Goal: Obtain resource: Download file/media

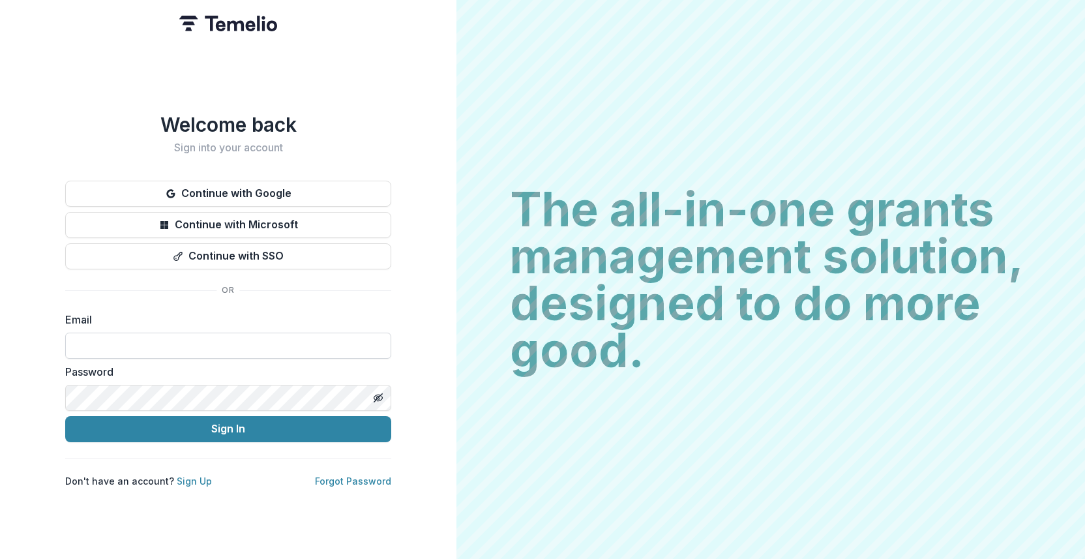
click at [117, 344] on input at bounding box center [228, 345] width 326 height 26
type input "**********"
click at [153, 345] on input at bounding box center [228, 345] width 326 height 26
type input "**********"
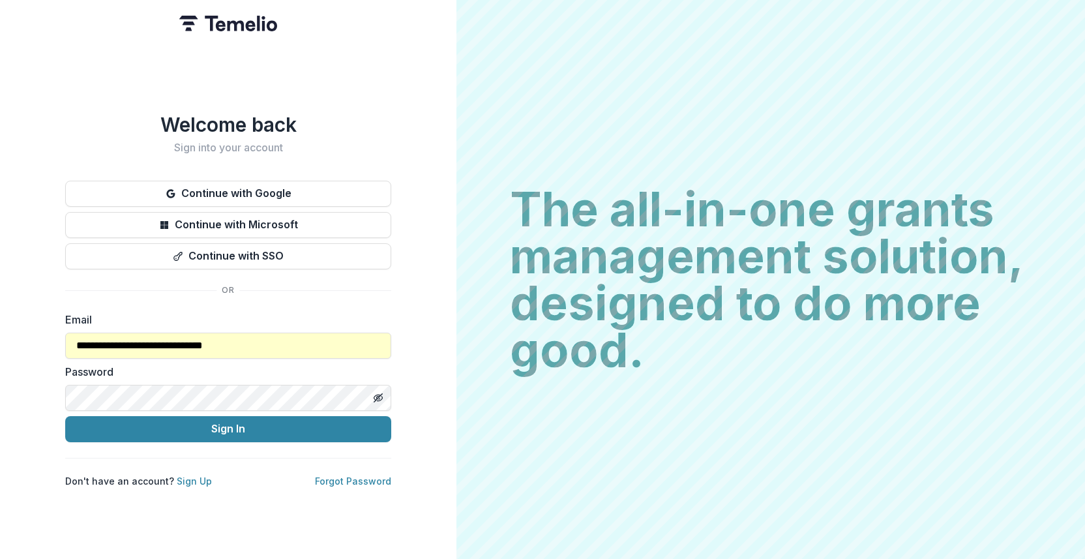
click at [360, 392] on span at bounding box center [358, 397] width 10 height 10
click at [366, 475] on link "Forgot Password" at bounding box center [353, 480] width 76 height 11
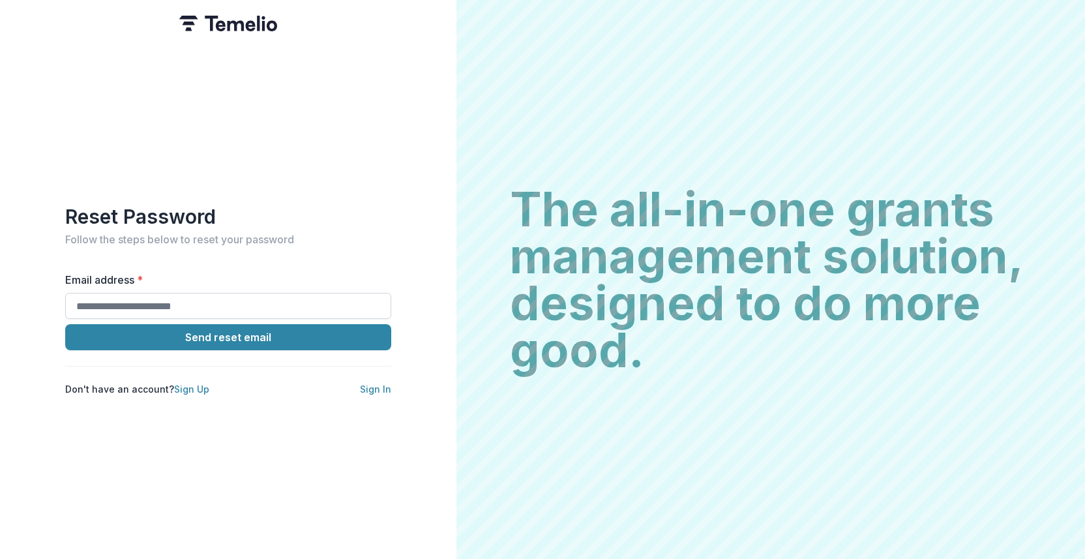
click at [190, 293] on input "Email address *" at bounding box center [228, 306] width 326 height 26
type input "**********"
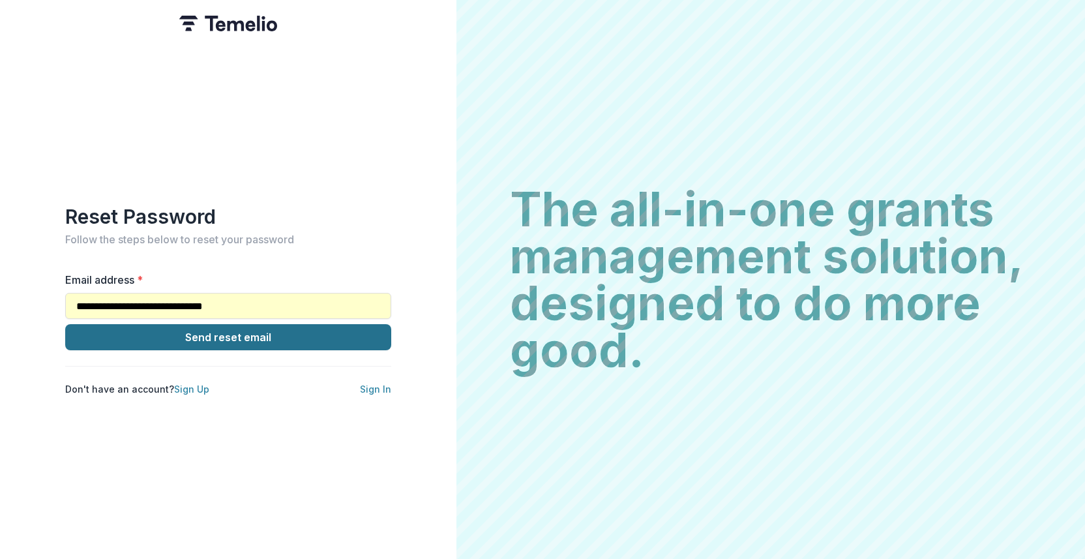
click at [248, 334] on button "Send reset email" at bounding box center [228, 337] width 326 height 26
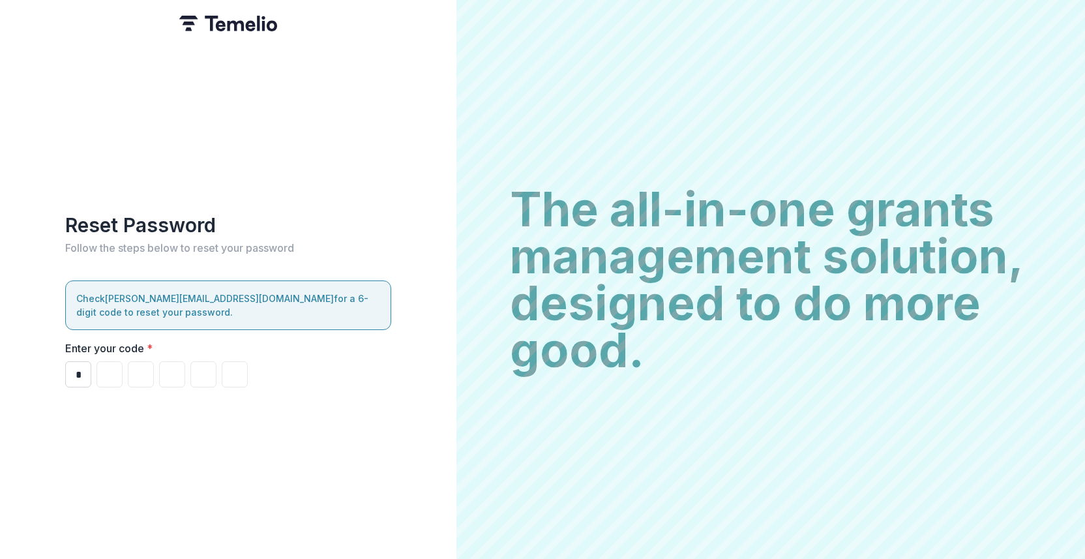
type input "*"
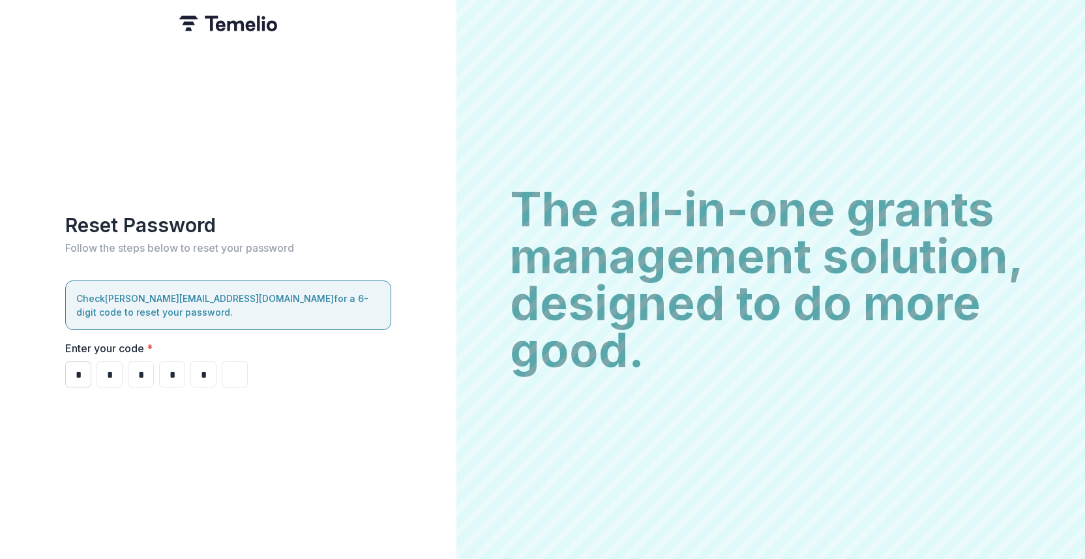
type input "*"
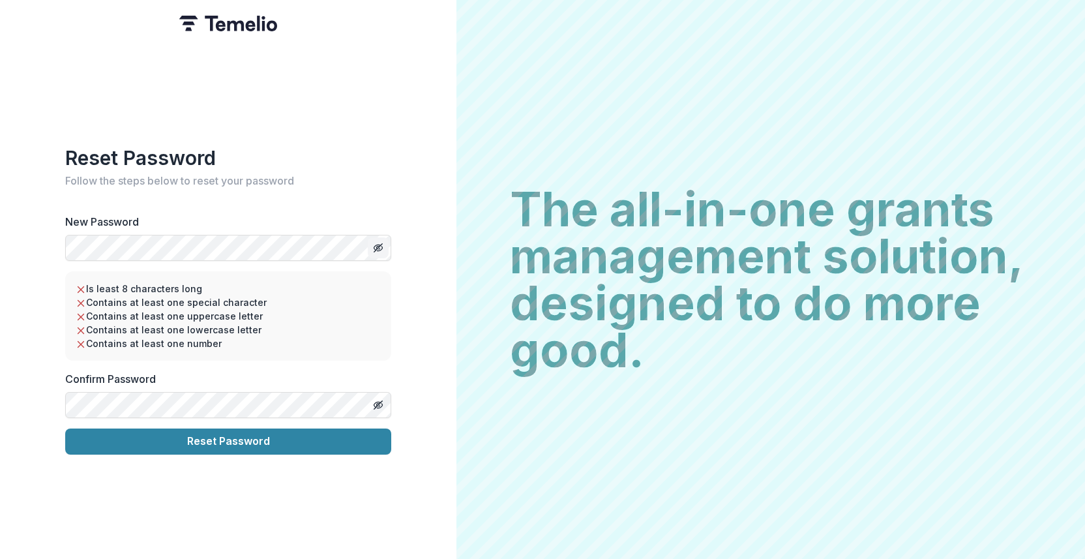
click at [377, 243] on line "Toggle password visibility" at bounding box center [378, 247] width 8 height 8
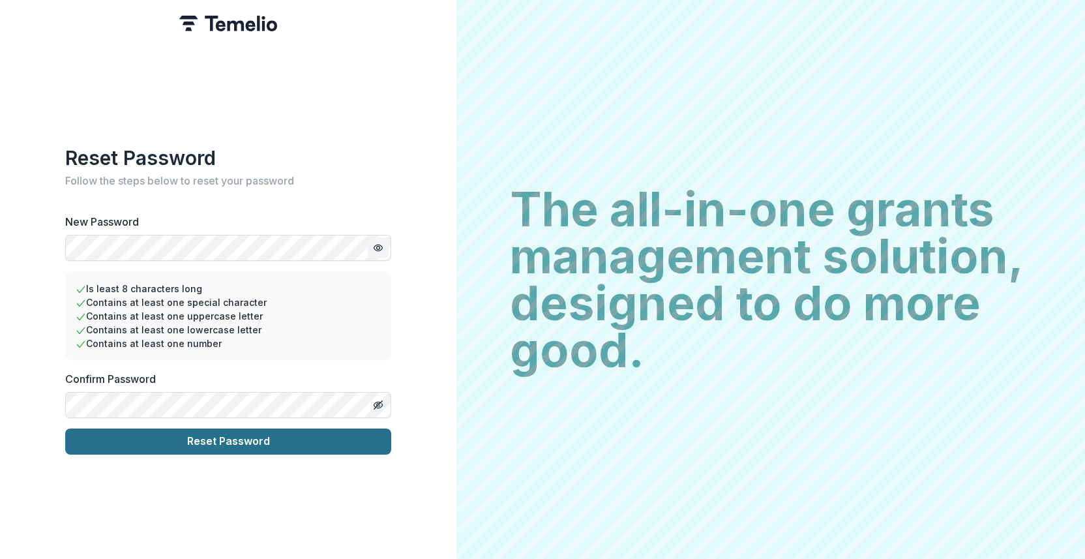
click at [188, 435] on button "Reset Password" at bounding box center [228, 441] width 326 height 26
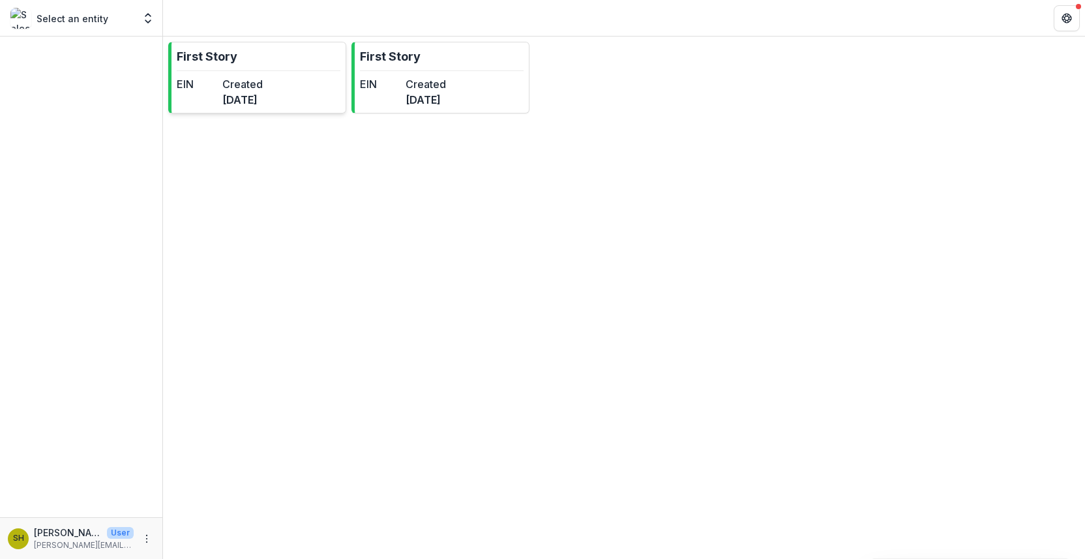
click at [263, 104] on dd "7 months ago" at bounding box center [242, 100] width 40 height 16
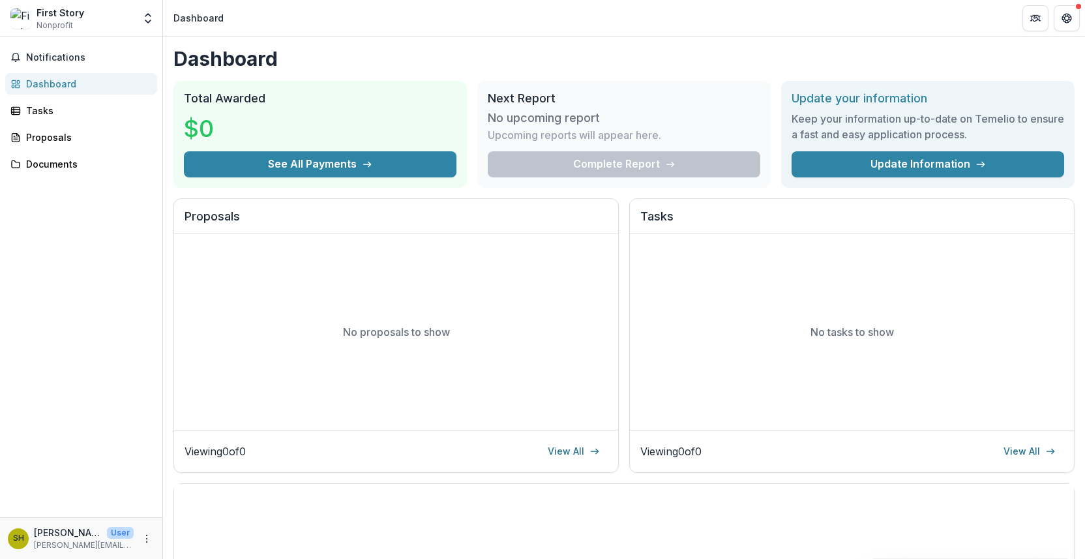
click at [205, 20] on div "Dashboard" at bounding box center [198, 18] width 50 height 14
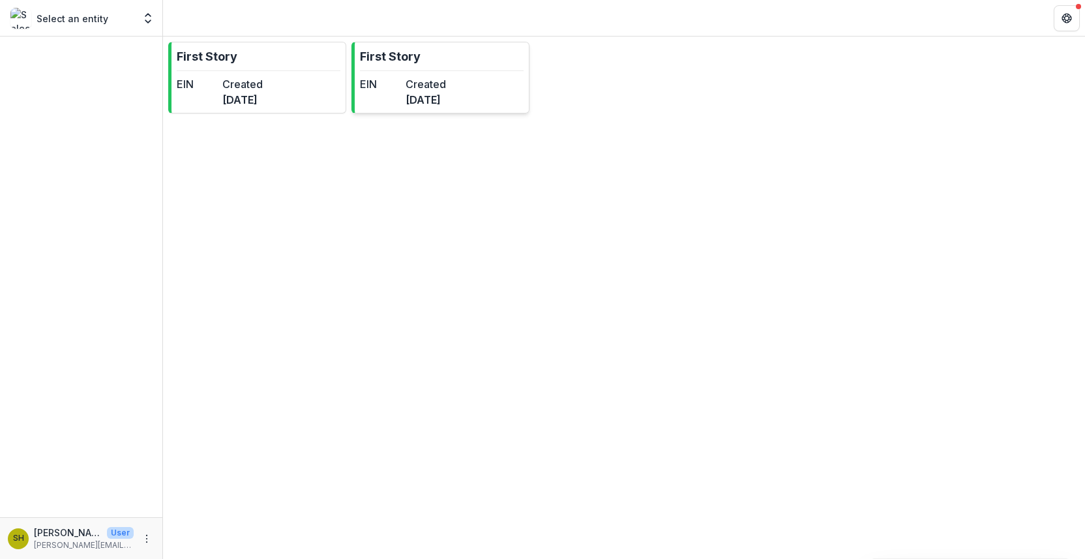
click at [400, 94] on div "EIN" at bounding box center [380, 91] width 40 height 31
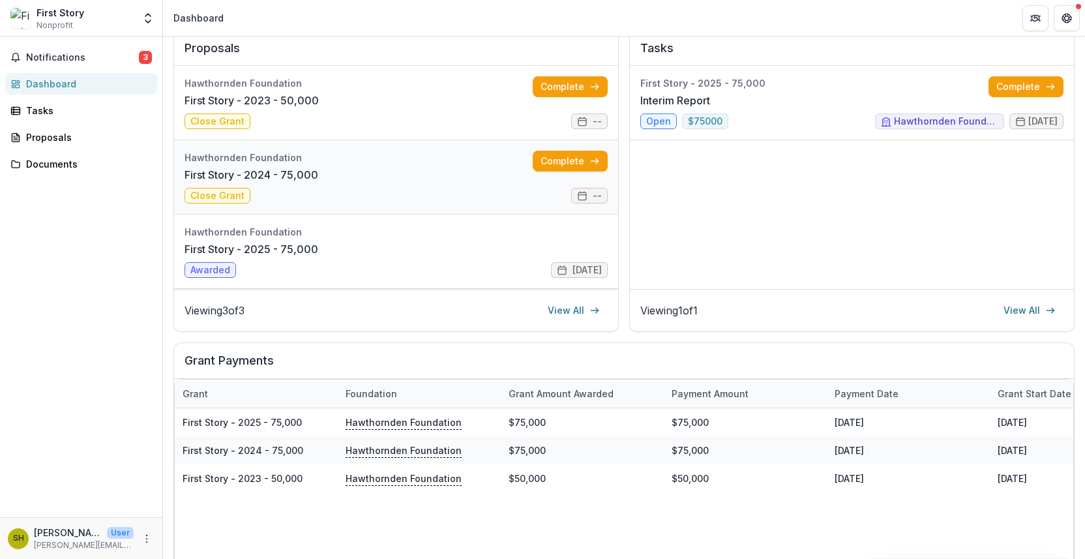
scroll to position [169, 0]
click at [222, 256] on link "First Story - 2025 - 75,000" at bounding box center [251, 248] width 134 height 16
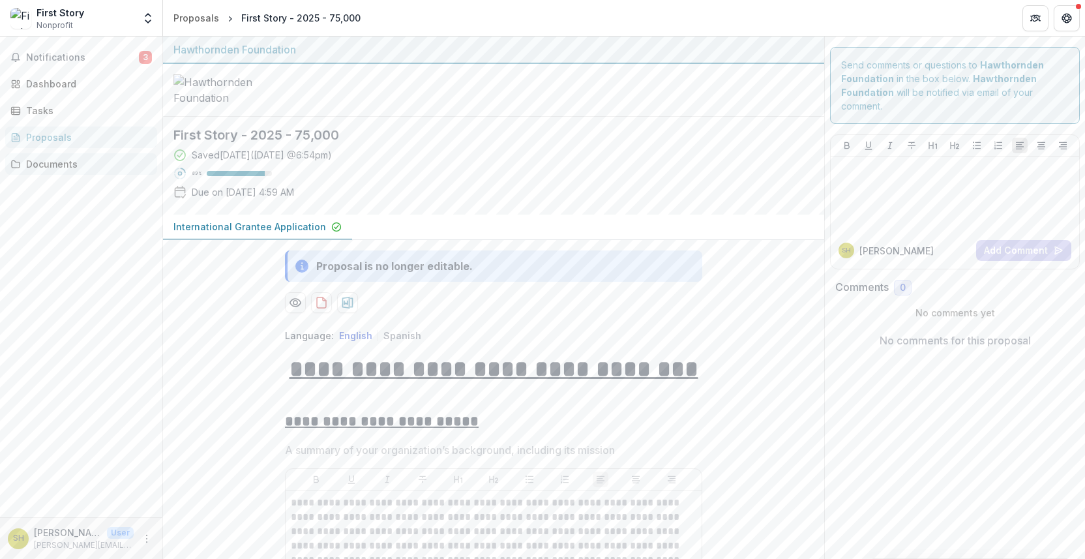
click at [50, 164] on div "Documents" at bounding box center [86, 164] width 121 height 14
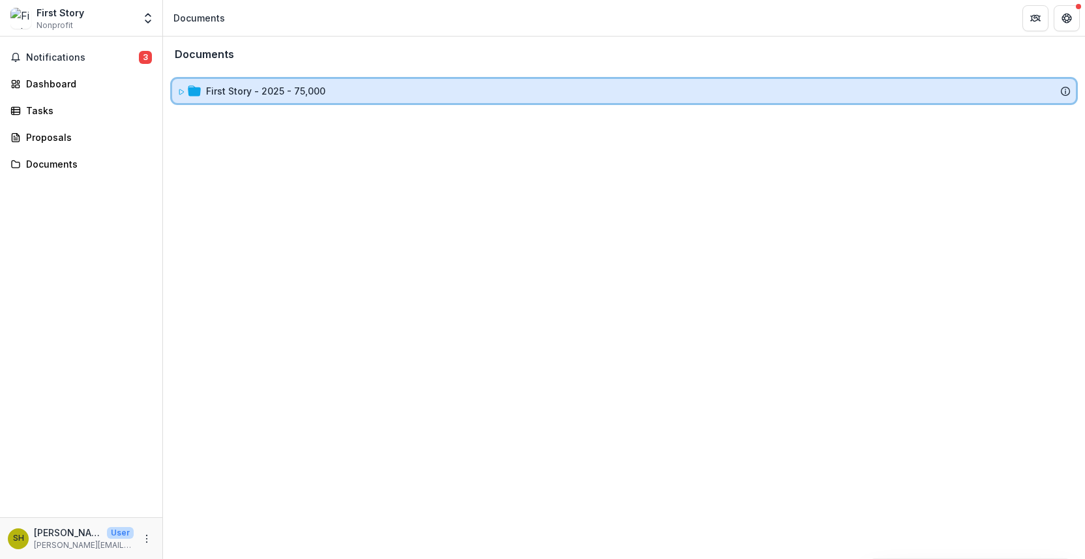
click at [178, 94] on icon at bounding box center [181, 92] width 8 height 8
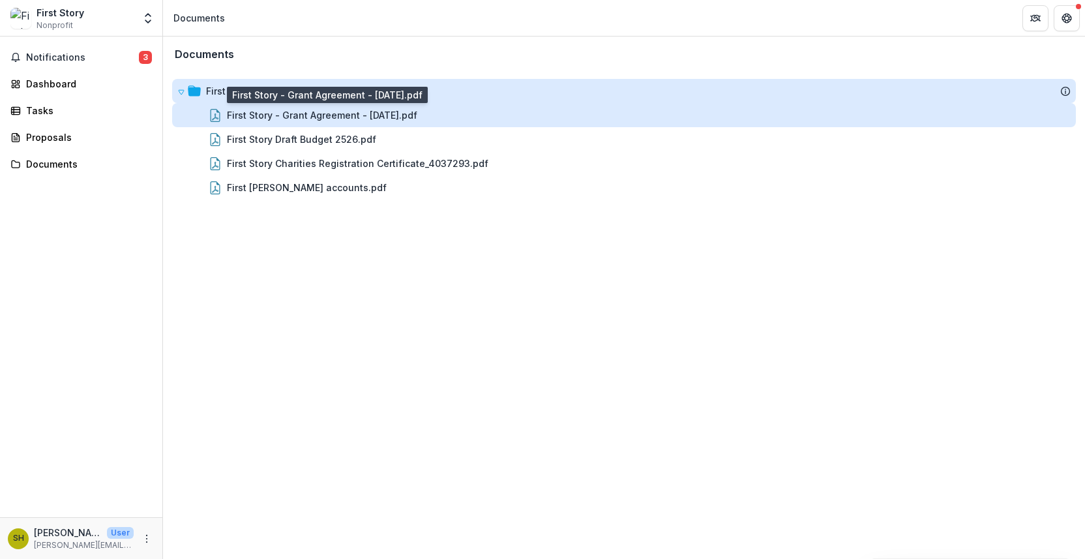
click at [300, 117] on div "First Story - Grant Agreement - 2025-05-22.pdf" at bounding box center [322, 115] width 190 height 14
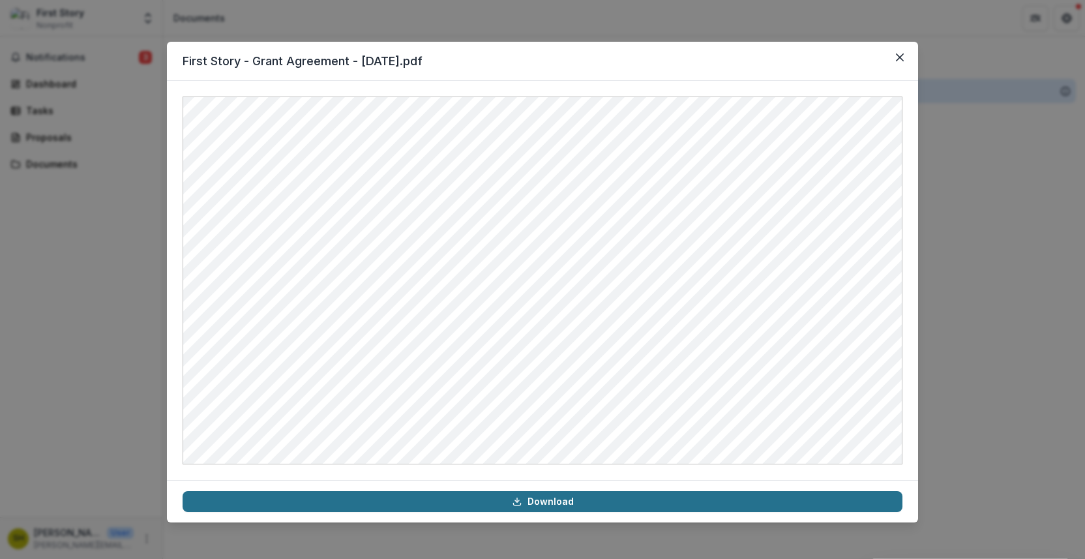
click at [370, 506] on link "Download" at bounding box center [543, 501] width 720 height 21
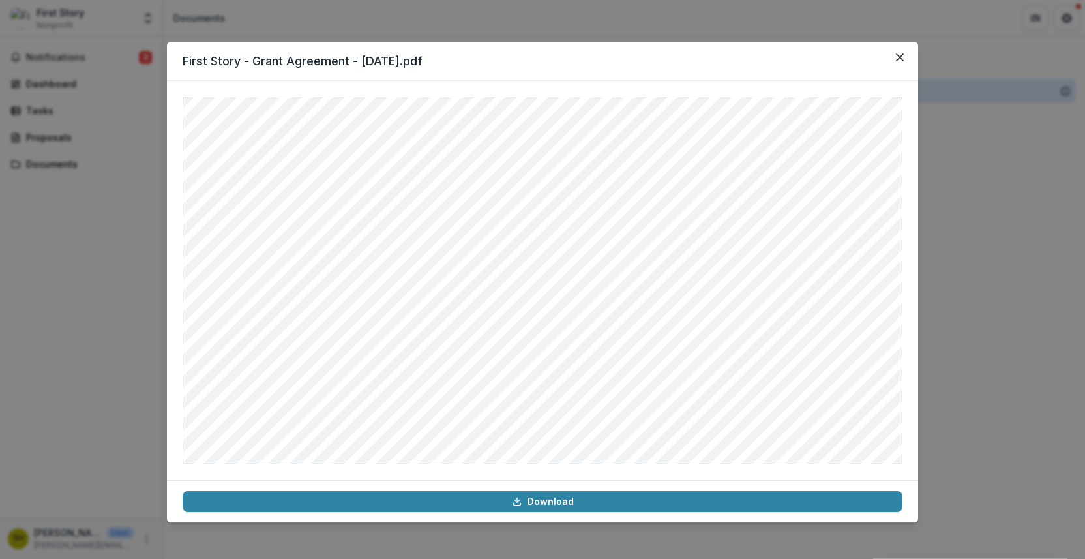
click at [546, 69] on header "First Story - Grant Agreement - 2025-05-22.pdf" at bounding box center [542, 61] width 751 height 39
click at [900, 60] on icon "Close" at bounding box center [900, 57] width 8 height 8
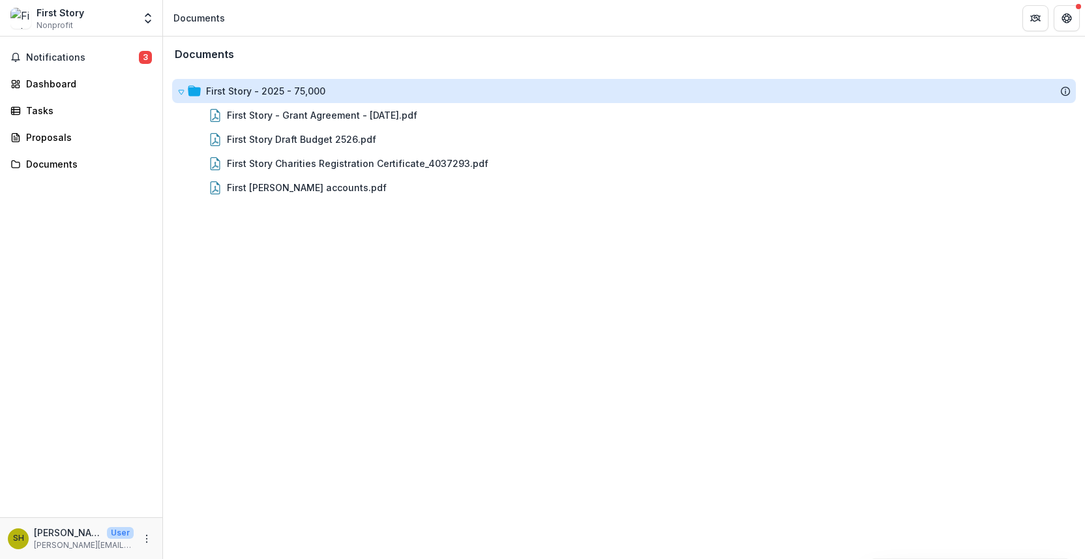
click at [381, 280] on div "Documents First Story - 2025 - 75,000 First Story - Grant Agreement - 2025-05-2…" at bounding box center [624, 298] width 922 height 522
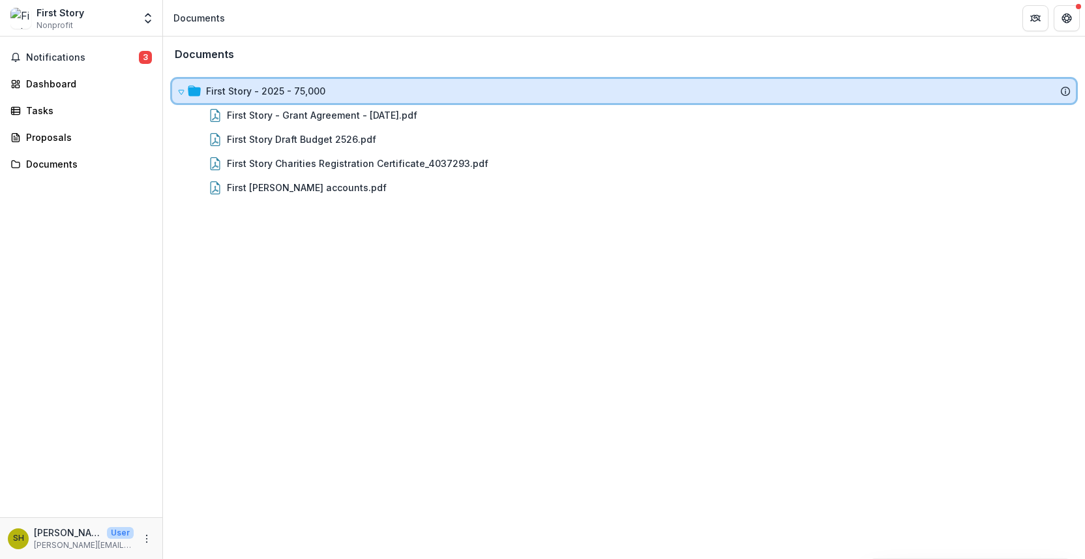
click at [179, 93] on icon at bounding box center [181, 92] width 8 height 8
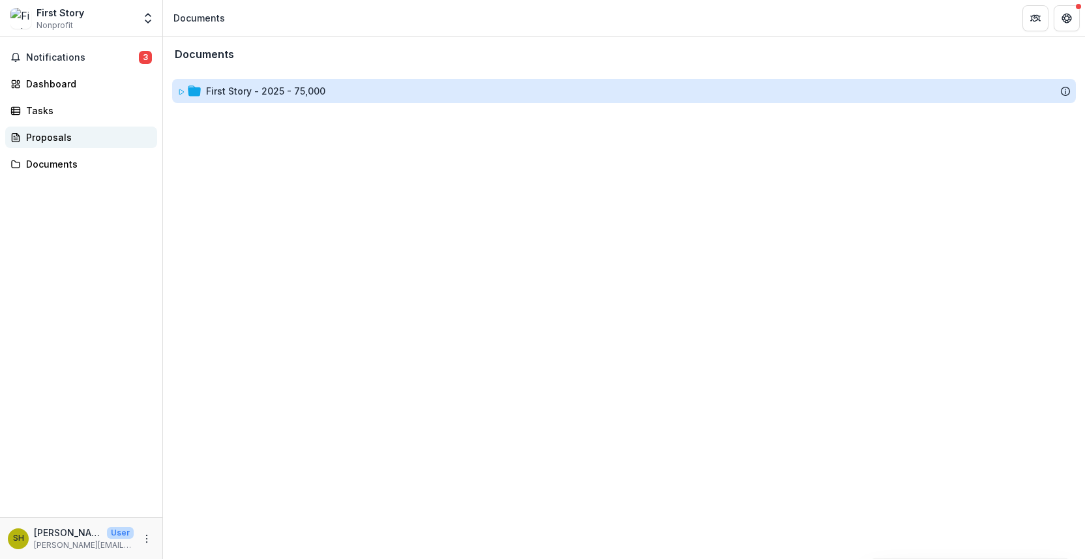
click at [58, 143] on div "Proposals" at bounding box center [86, 137] width 121 height 14
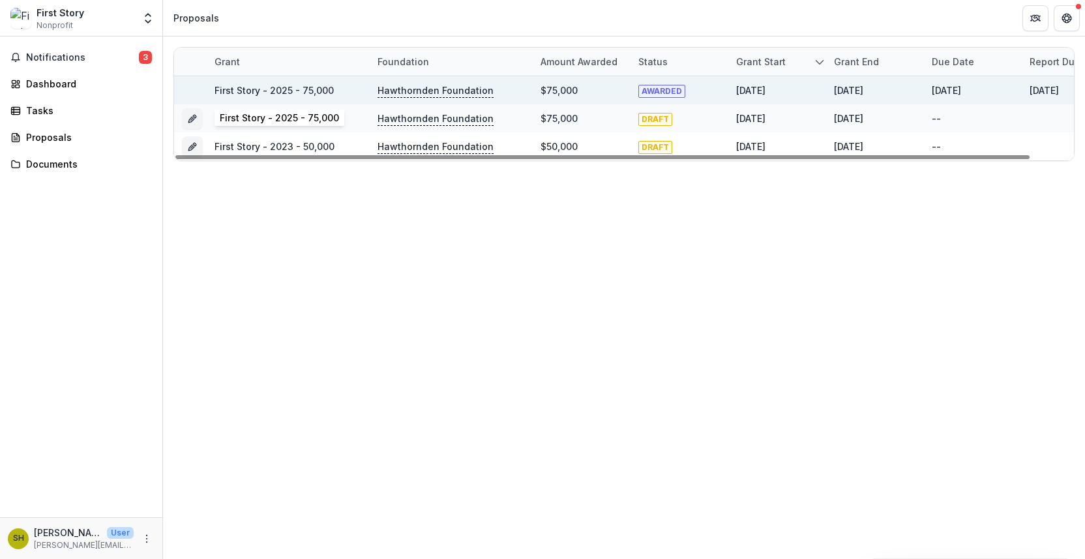
click at [283, 89] on link "First Story - 2025 - 75,000" at bounding box center [273, 90] width 119 height 11
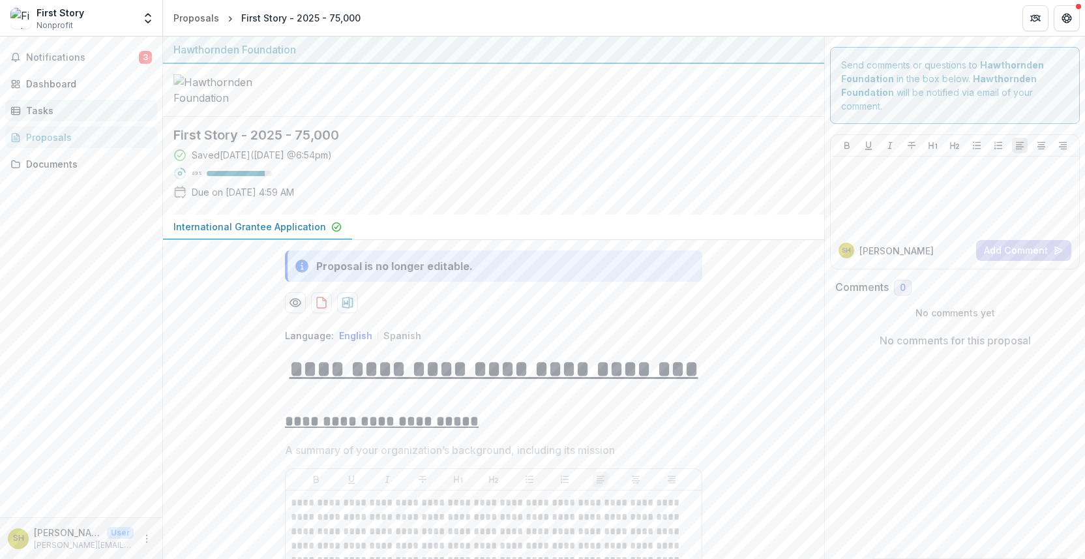
click at [40, 106] on div "Tasks" at bounding box center [86, 111] width 121 height 14
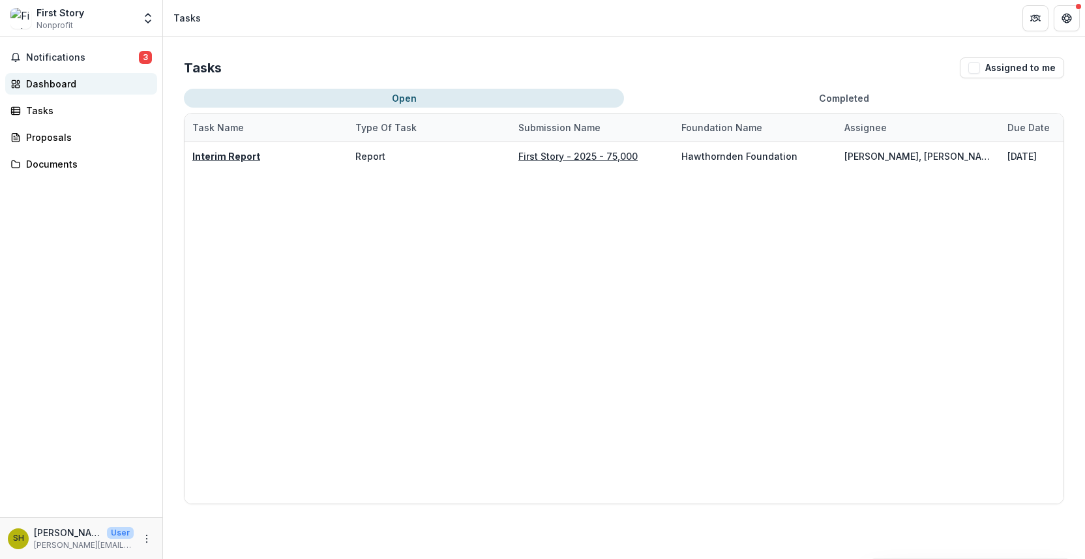
click at [65, 87] on div "Dashboard" at bounding box center [86, 84] width 121 height 14
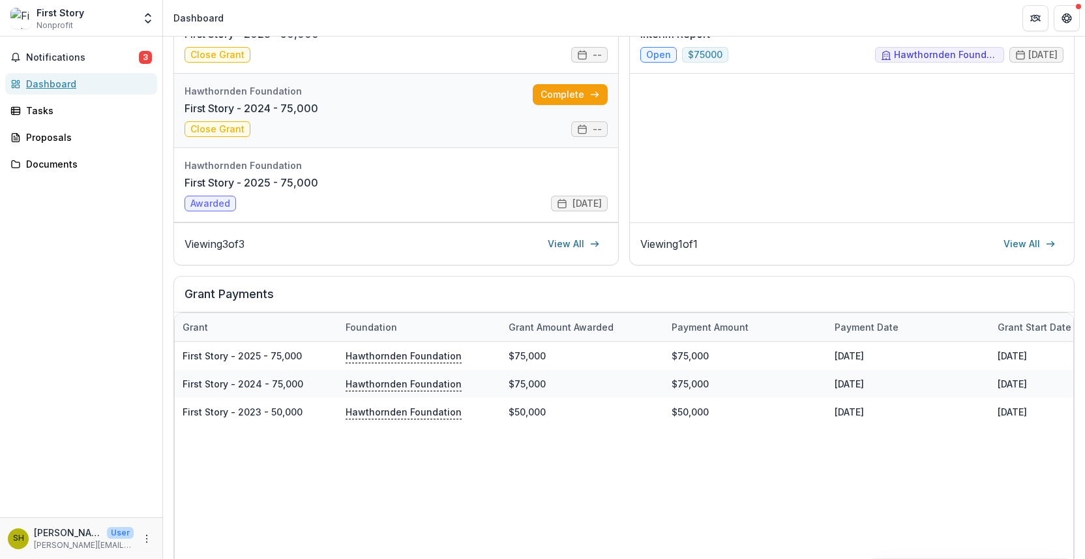
scroll to position [297, 0]
